Goal: Communication & Community: Answer question/provide support

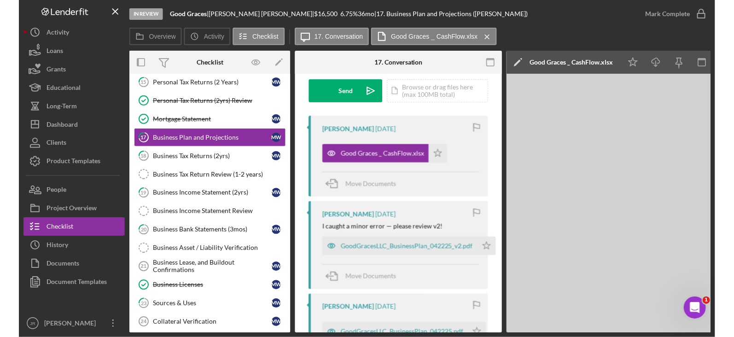
scroll to position [138, 0]
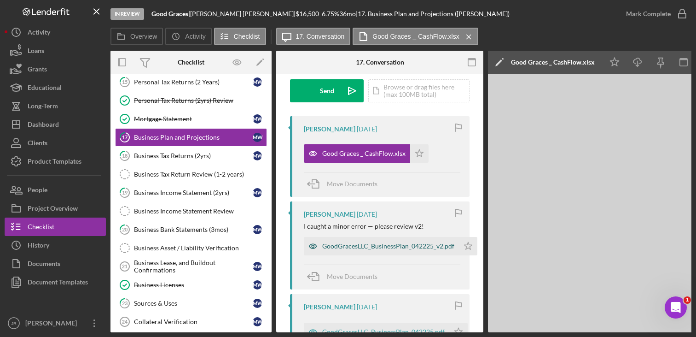
click at [365, 253] on div "GoodGracesLLC_BusinessPlan_042225_v2.pdf" at bounding box center [381, 246] width 155 height 18
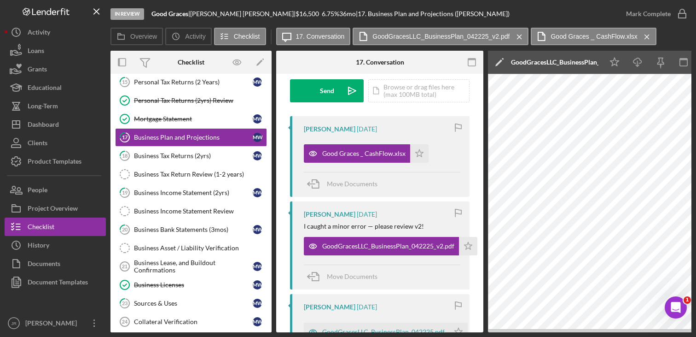
drag, startPoint x: 696, startPoint y: 71, endPoint x: 718, endPoint y: 69, distance: 22.7
click at [696, 69] on html "In Review Good Graces | Melanie Walby | $16,500 $16,500 6.75 % 36 mo | 17. Busi…" at bounding box center [348, 168] width 696 height 337
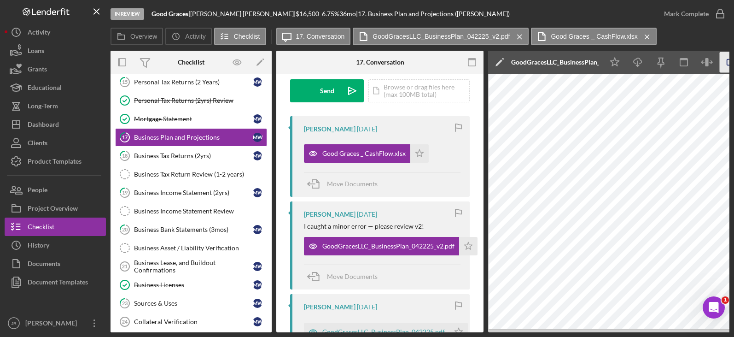
click at [697, 61] on icon "button" at bounding box center [730, 62] width 21 height 21
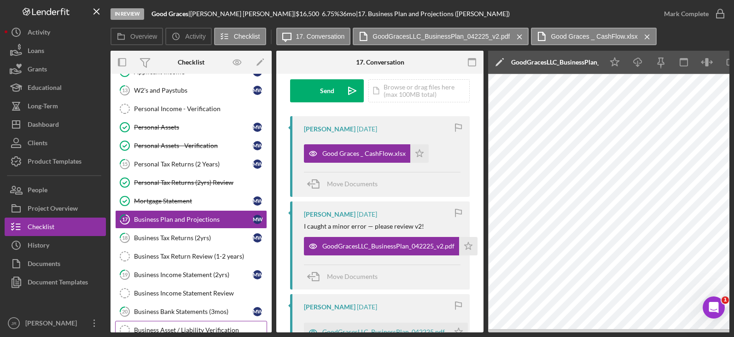
scroll to position [105, 0]
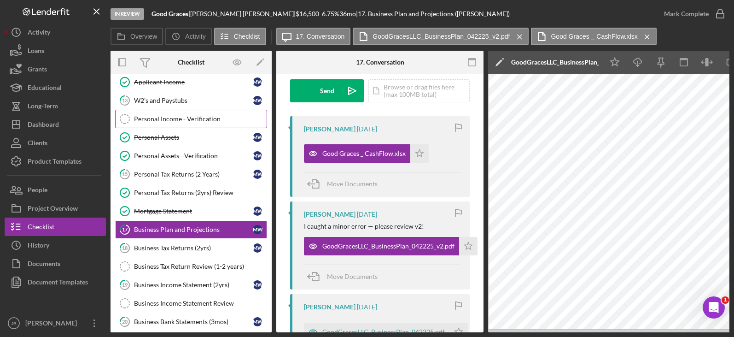
click at [186, 123] on link "Personal Income - Verification Personal Income - Verification" at bounding box center [191, 119] width 152 height 18
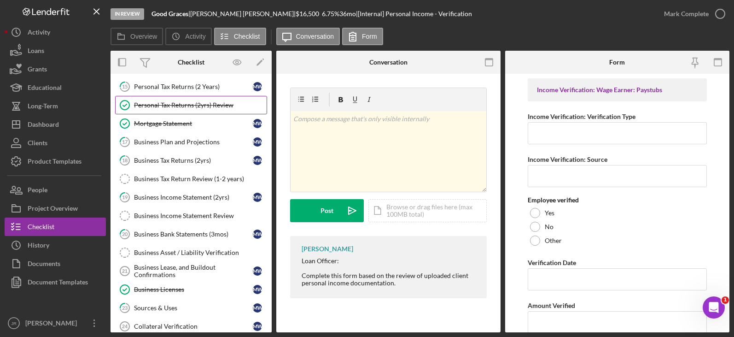
scroll to position [197, 0]
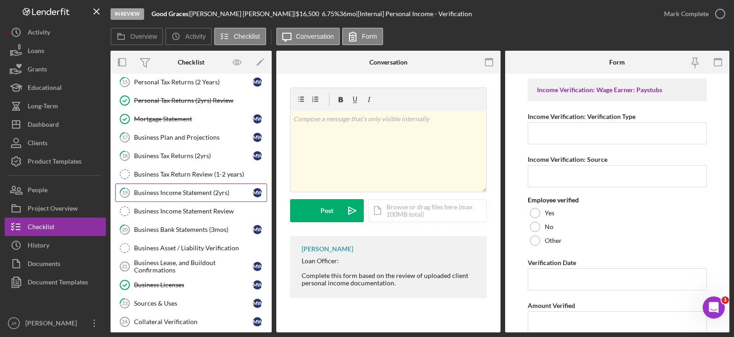
click at [201, 189] on div "Business Income Statement (2yrs)" at bounding box center [193, 192] width 119 height 7
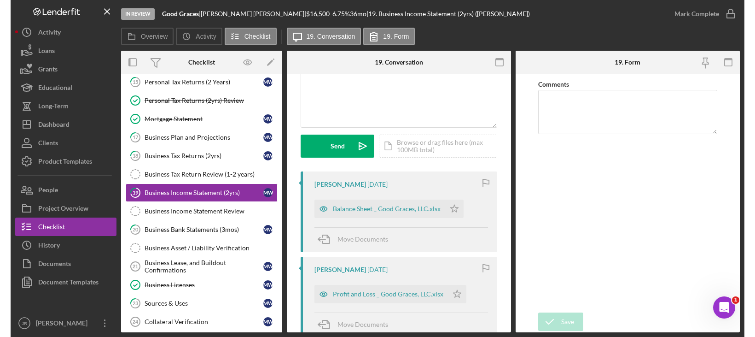
scroll to position [92, 0]
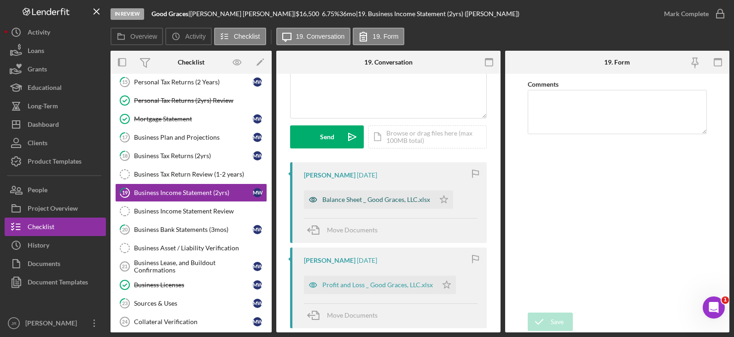
click at [374, 208] on div "Balance Sheet _ Good Graces, LLC.xlsx" at bounding box center [369, 199] width 131 height 18
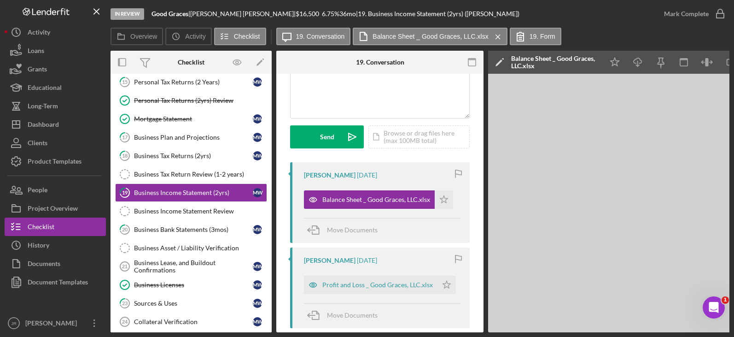
click at [697, 88] on html "In Review Good Graces | Melanie Walby | $16,500 $16,500 6.75 % 36 mo | 19. Busi…" at bounding box center [367, 168] width 734 height 337
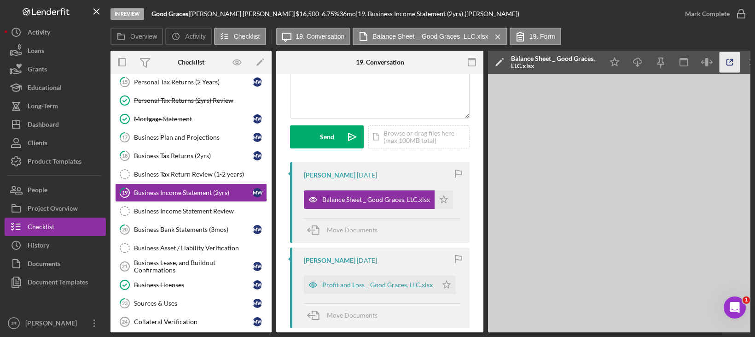
click at [697, 64] on icon "button" at bounding box center [730, 62] width 6 height 6
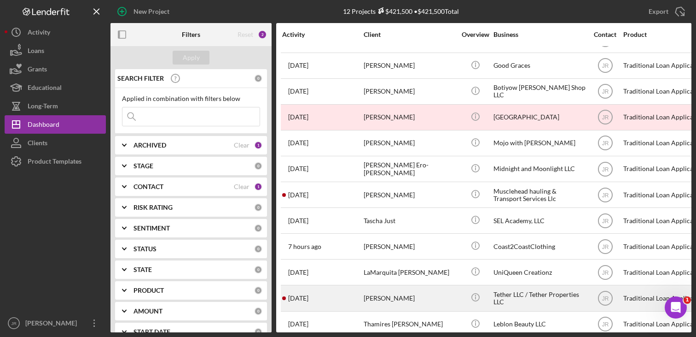
scroll to position [36, 0]
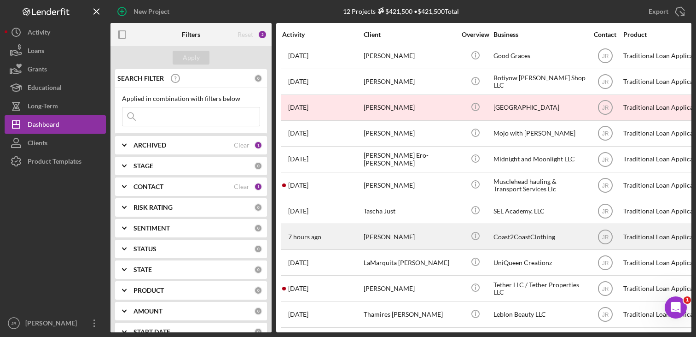
click at [389, 225] on div "[PERSON_NAME]" at bounding box center [410, 236] width 92 height 24
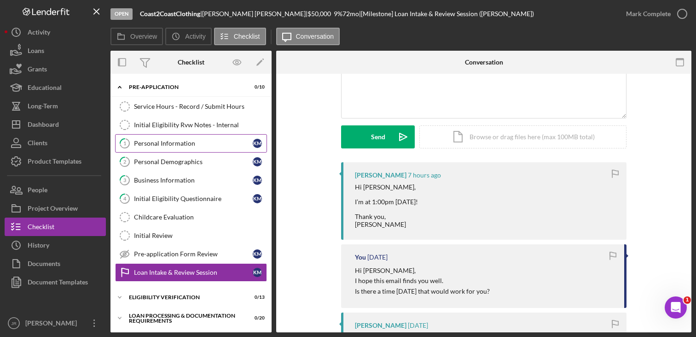
click at [175, 144] on div "Personal Information" at bounding box center [193, 143] width 119 height 7
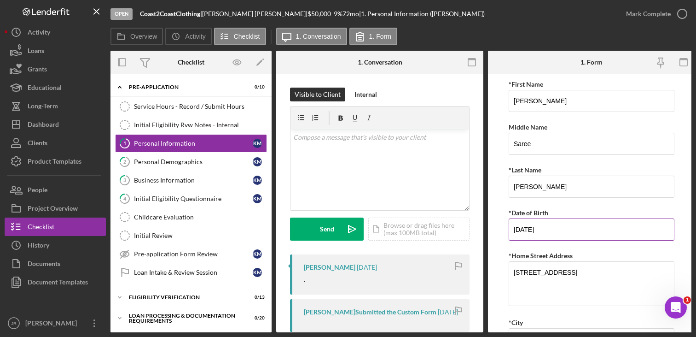
scroll to position [312, 0]
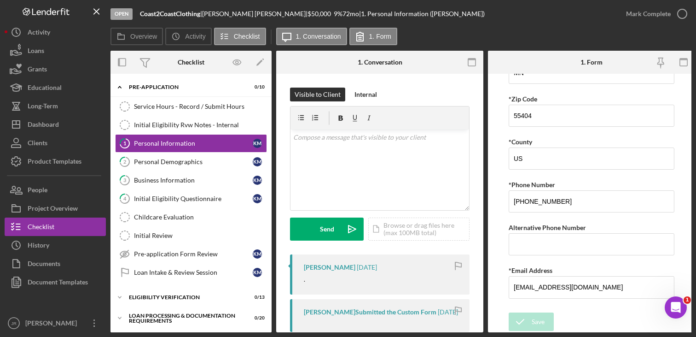
click at [535, 23] on div "Open Coast2CoastClothing | Kiersten Malone | $50,000 $50,000 9 % 72 mo | 1. Per…" at bounding box center [364, 14] width 507 height 28
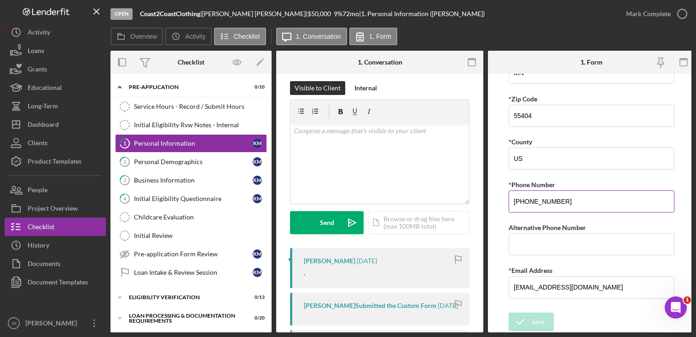
scroll to position [0, 0]
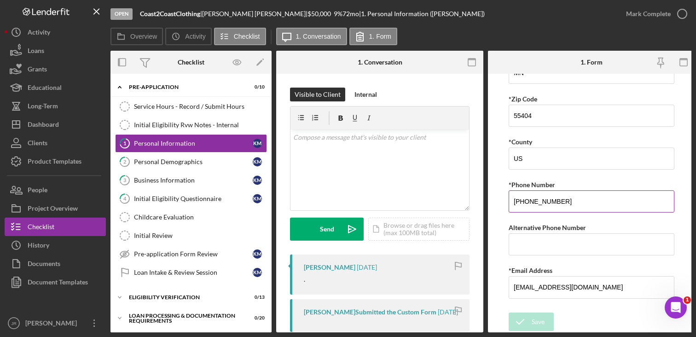
click at [540, 199] on input "(651) 240-9827" at bounding box center [592, 201] width 166 height 22
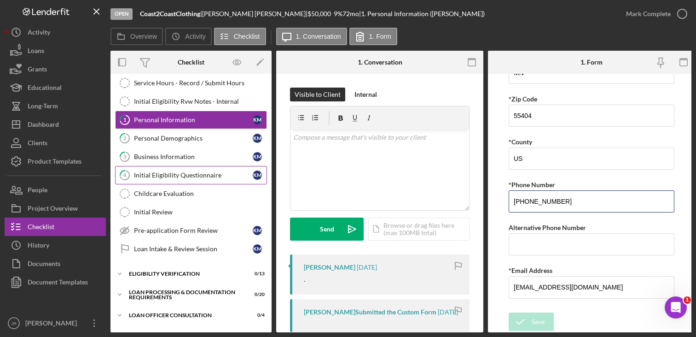
scroll to position [46, 0]
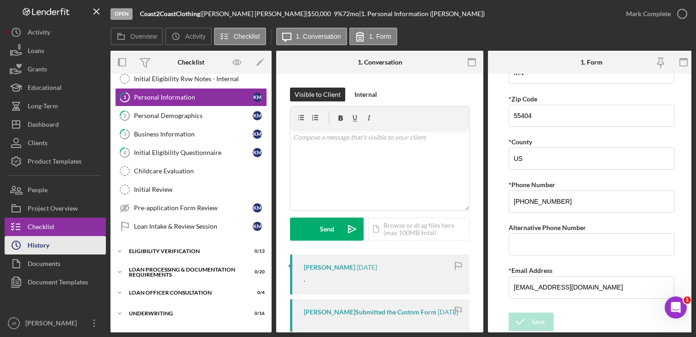
click at [56, 245] on button "Icon/History History" at bounding box center [55, 245] width 101 height 18
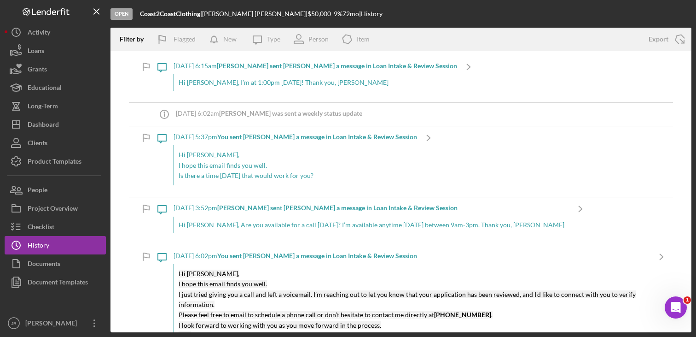
click at [365, 76] on div "Hi Jasmine, I’m at 1:00pm today! Thank you, Kiersten" at bounding box center [316, 82] width 284 height 17
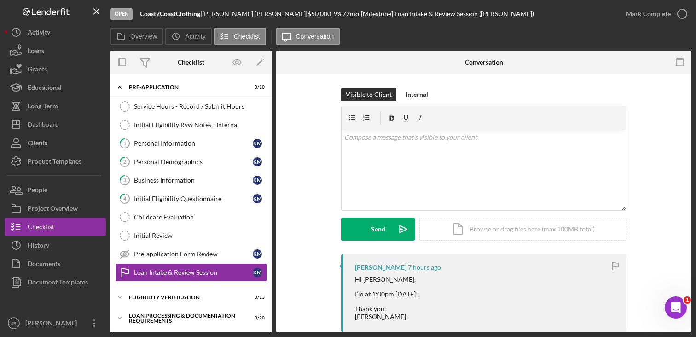
scroll to position [70, 0]
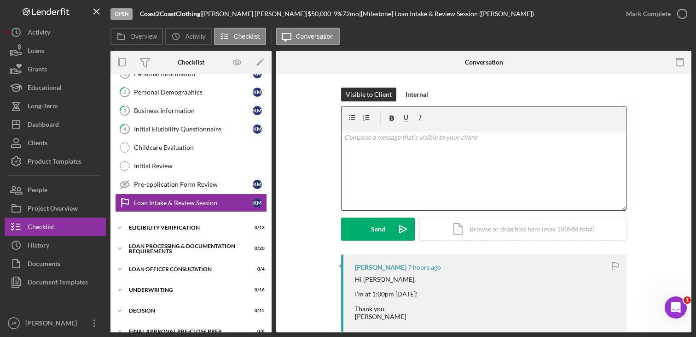
click at [420, 190] on div "v Color teal Color pink Remove color Add row above Add row below Add column bef…" at bounding box center [484, 169] width 285 height 81
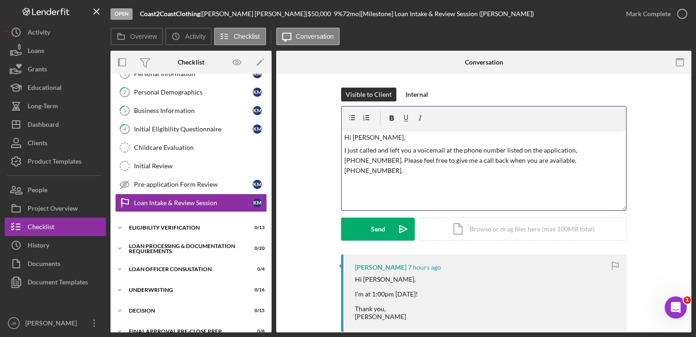
click at [585, 160] on p "I just called and left you a voicemail at the phone number listed on the applic…" at bounding box center [485, 160] width 280 height 31
click at [471, 178] on p at bounding box center [485, 183] width 280 height 10
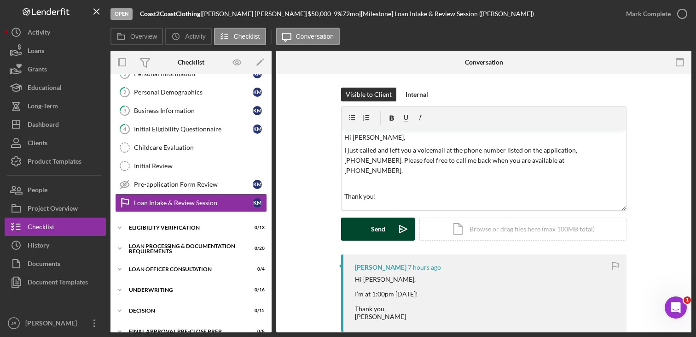
click at [373, 226] on div "Send" at bounding box center [378, 228] width 14 height 23
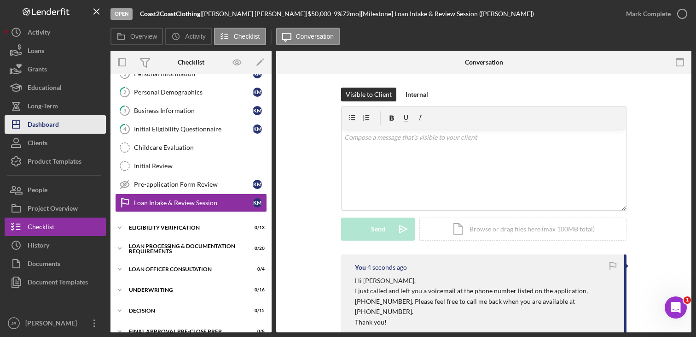
click at [67, 126] on button "Icon/Dashboard Dashboard" at bounding box center [55, 124] width 101 height 18
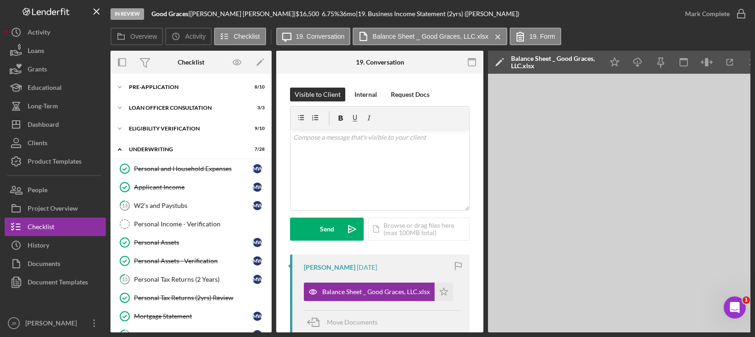
scroll to position [92, 0]
